Goal: Navigation & Orientation: Understand site structure

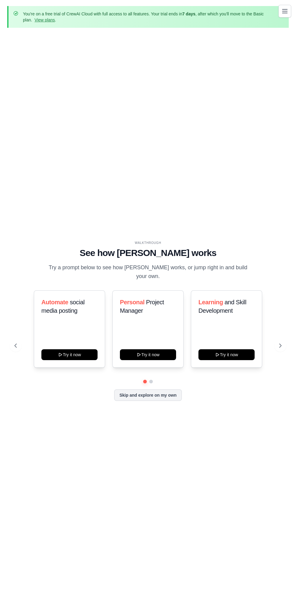
click at [286, 14] on button "Toggle navigation" at bounding box center [284, 11] width 13 height 13
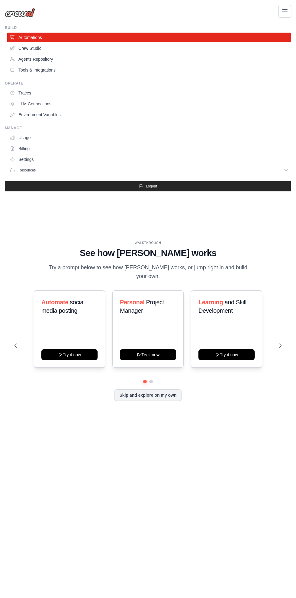
click at [228, 230] on div "[EMAIL_ADDRESS][DOMAIN_NAME] Settings Build Automations" at bounding box center [148, 299] width 296 height 598
click at [146, 456] on div "[EMAIL_ADDRESS][DOMAIN_NAME] Settings Build Automations" at bounding box center [148, 299] width 296 height 598
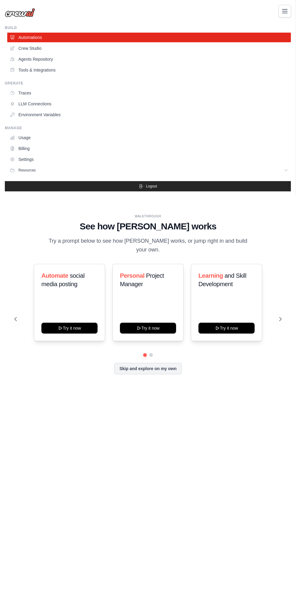
click at [168, 344] on div "[EMAIL_ADDRESS][DOMAIN_NAME] Settings Build Automations" at bounding box center [148, 299] width 296 height 598
click at [155, 341] on div "[EMAIL_ADDRESS][DOMAIN_NAME] Settings Build Automations" at bounding box center [148, 299] width 296 height 598
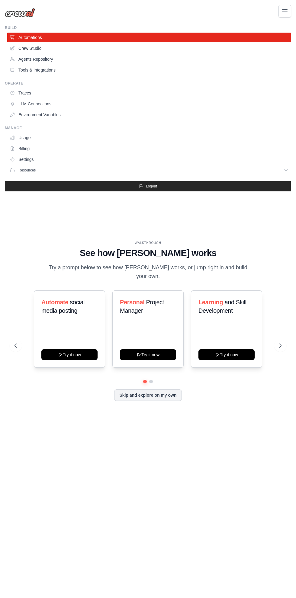
click at [287, 14] on icon "Toggle navigation" at bounding box center [284, 11] width 7 height 7
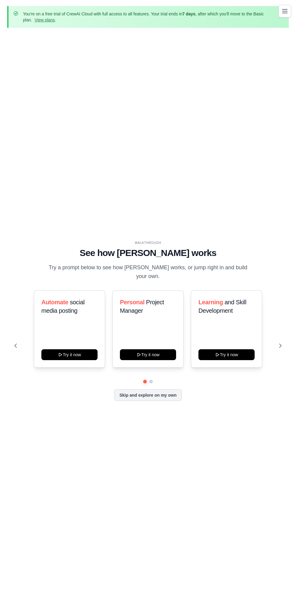
click at [159, 401] on button "Skip and explore on my own" at bounding box center [147, 394] width 67 height 11
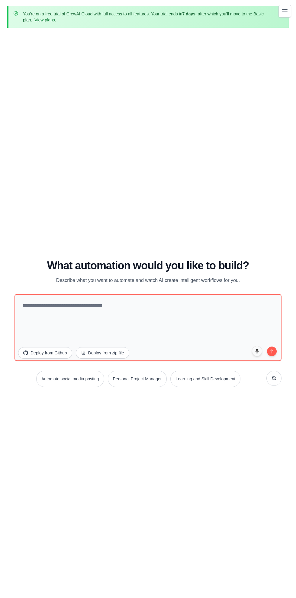
scroll to position [26, 0]
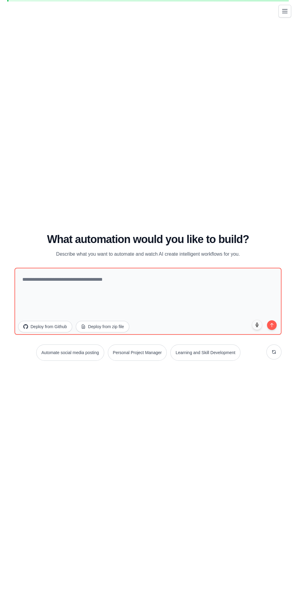
click at [274, 354] on icon at bounding box center [273, 352] width 5 height 5
click at [275, 354] on icon at bounding box center [273, 351] width 3 height 3
click at [274, 354] on icon at bounding box center [273, 352] width 5 height 5
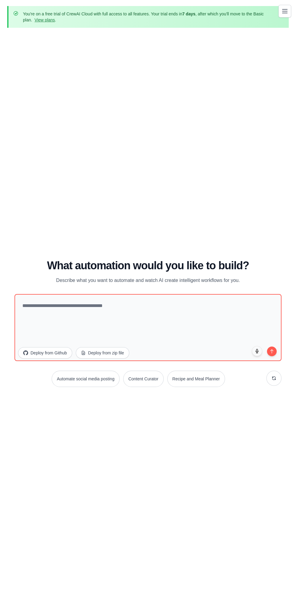
click at [278, 15] on button "Toggle navigation" at bounding box center [284, 11] width 13 height 13
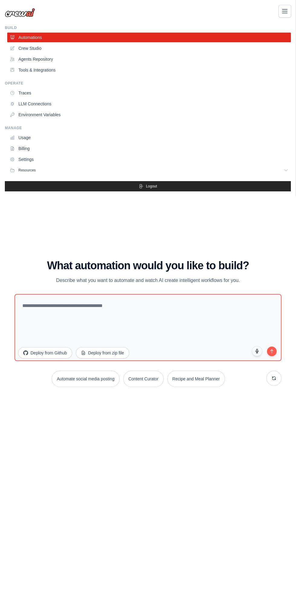
click at [287, 11] on icon "Toggle navigation" at bounding box center [284, 11] width 7 height 7
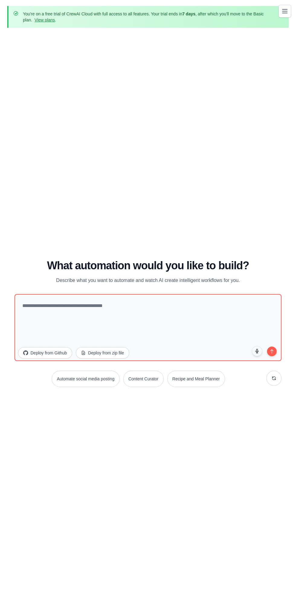
click at [255, 242] on div "WALKTHROUGH See how [PERSON_NAME] works Try a prompt below to see how [PERSON_N…" at bounding box center [147, 326] width 281 height 586
